Goal: Communication & Community: Answer question/provide support

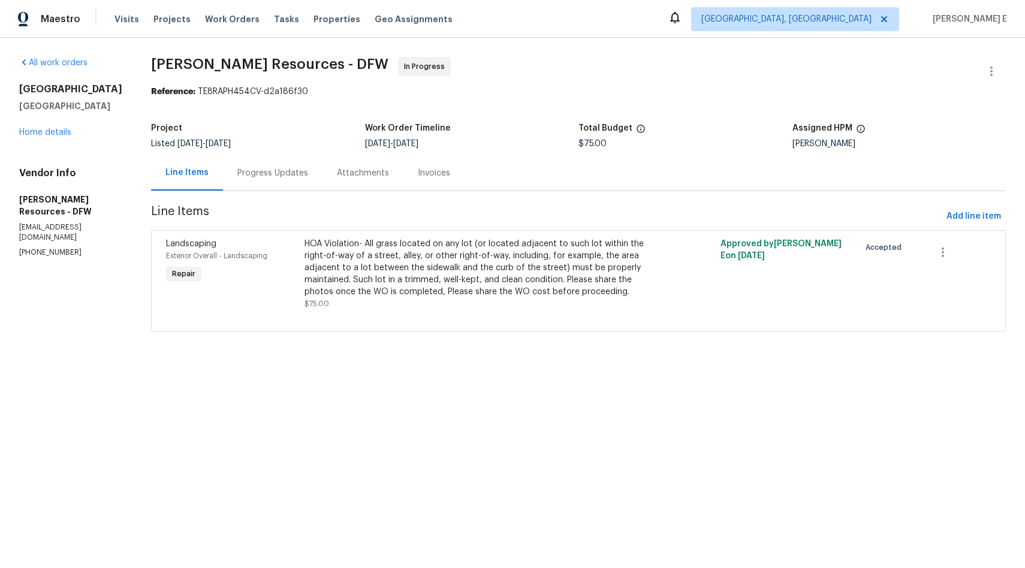
click at [285, 167] on div "Progress Updates" at bounding box center [272, 173] width 71 height 12
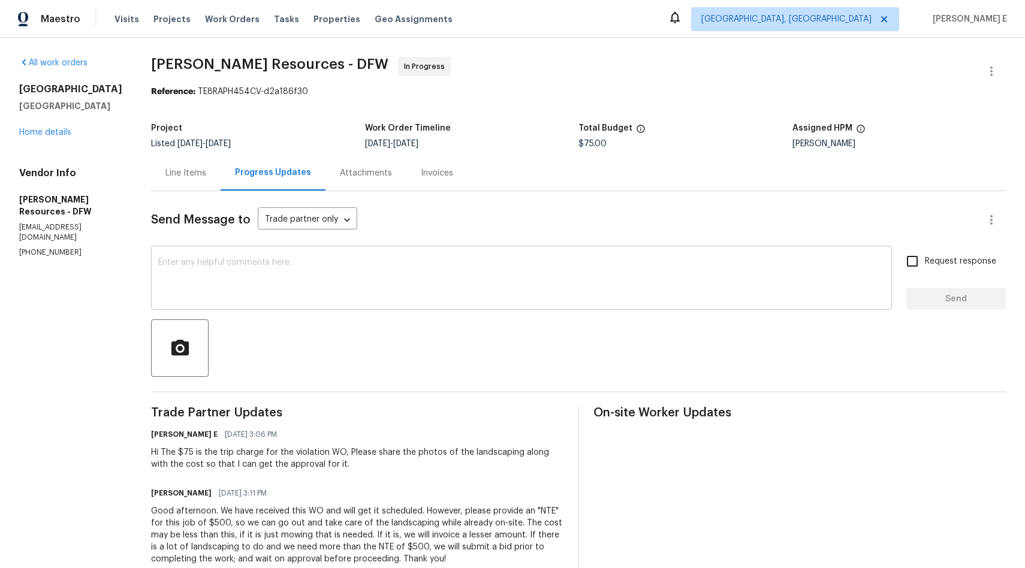
click at [366, 279] on textarea at bounding box center [521, 279] width 726 height 42
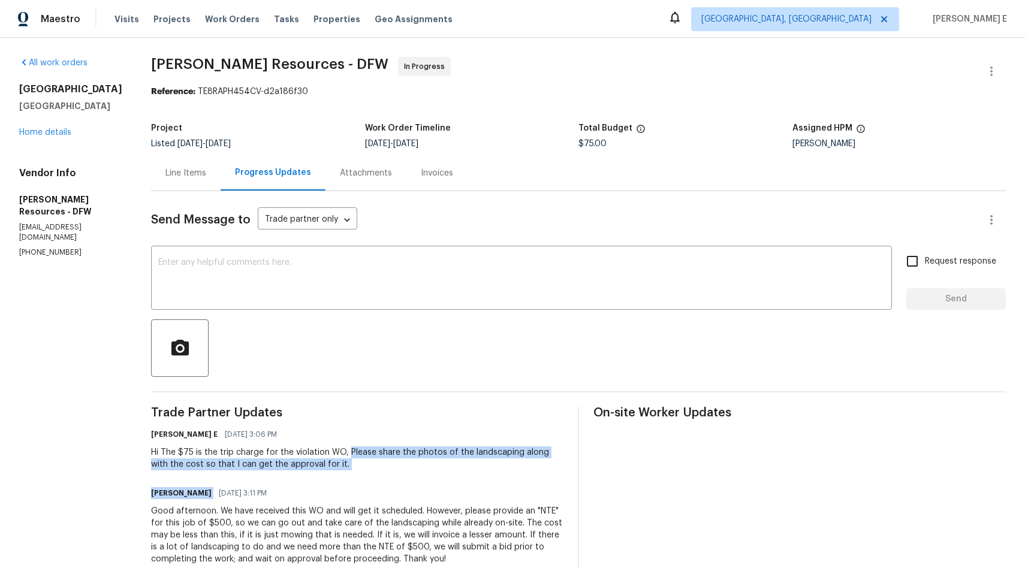
drag, startPoint x: 363, startPoint y: 451, endPoint x: 362, endPoint y: 479, distance: 28.2
click at [362, 479] on div "Trade Partner Updates [PERSON_NAME] E [DATE] 3:06 PM Hi The $75 is the trip cha…" at bounding box center [357, 493] width 412 height 173
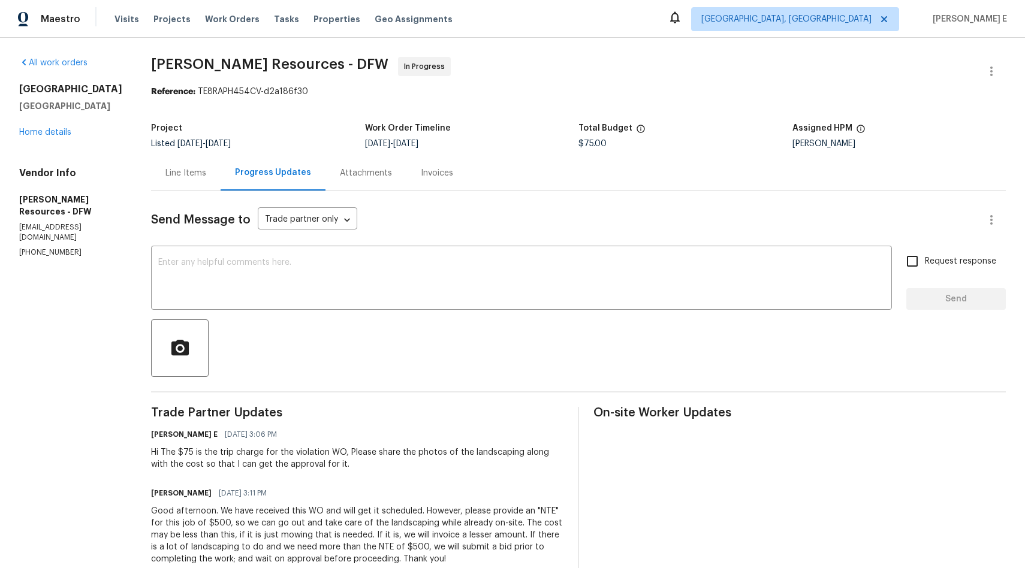
click at [362, 479] on div "Trade Partner Updates [PERSON_NAME] E [DATE] 3:06 PM Hi The $75 is the trip cha…" at bounding box center [357, 493] width 412 height 173
drag, startPoint x: 363, startPoint y: 452, endPoint x: 358, endPoint y: 464, distance: 12.6
click at [358, 464] on div "Hi The $75 is the trip charge for the violation WO, Please share the photos of …" at bounding box center [357, 458] width 412 height 24
copy div "Please share the photos of the landscaping along with the cost so that I can ge…"
click at [320, 284] on textarea at bounding box center [521, 279] width 726 height 42
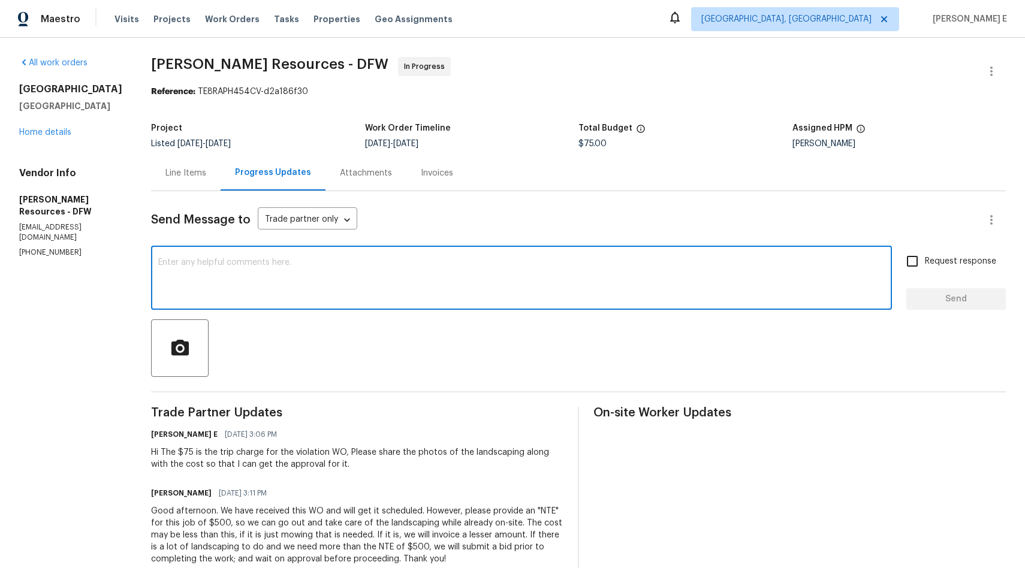
paste textarea "Please share the photos of the landscaping along with the cost so that I can ge…"
type textarea "Please share the photos of the landscaping along with the cost so that I can ge…"
click at [901, 258] on input "Request response" at bounding box center [911, 261] width 25 height 25
checkbox input "true"
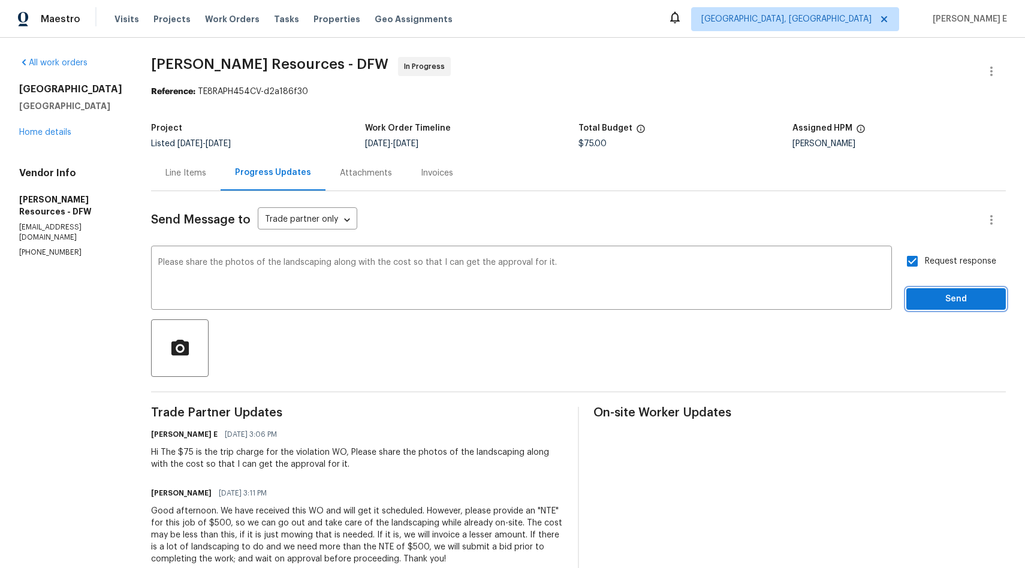
click at [952, 299] on span "Send" at bounding box center [956, 299] width 80 height 15
